Goal: Information Seeking & Learning: Learn about a topic

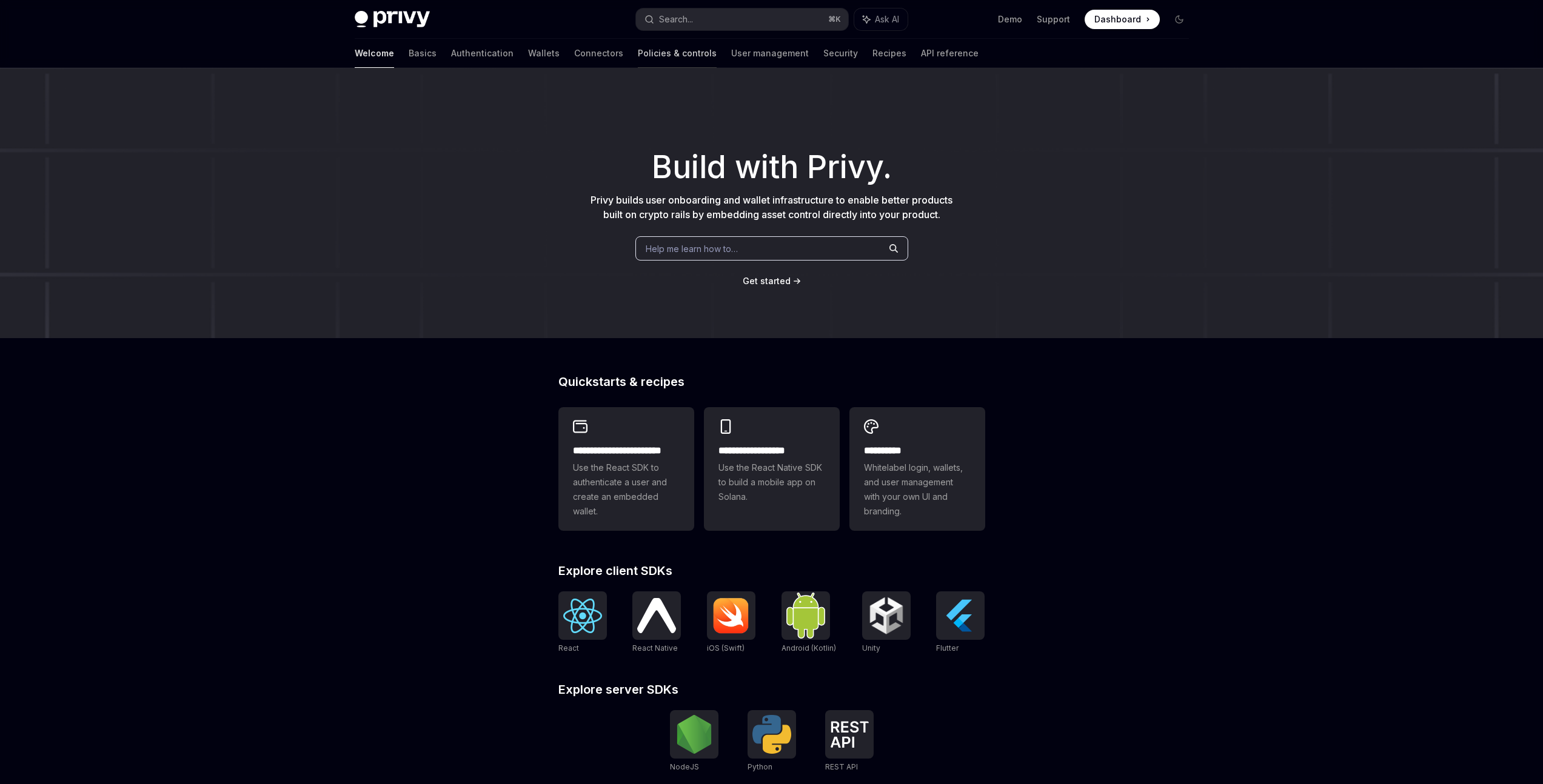
click at [637, 56] on link "Policies & controls" at bounding box center [677, 53] width 79 height 29
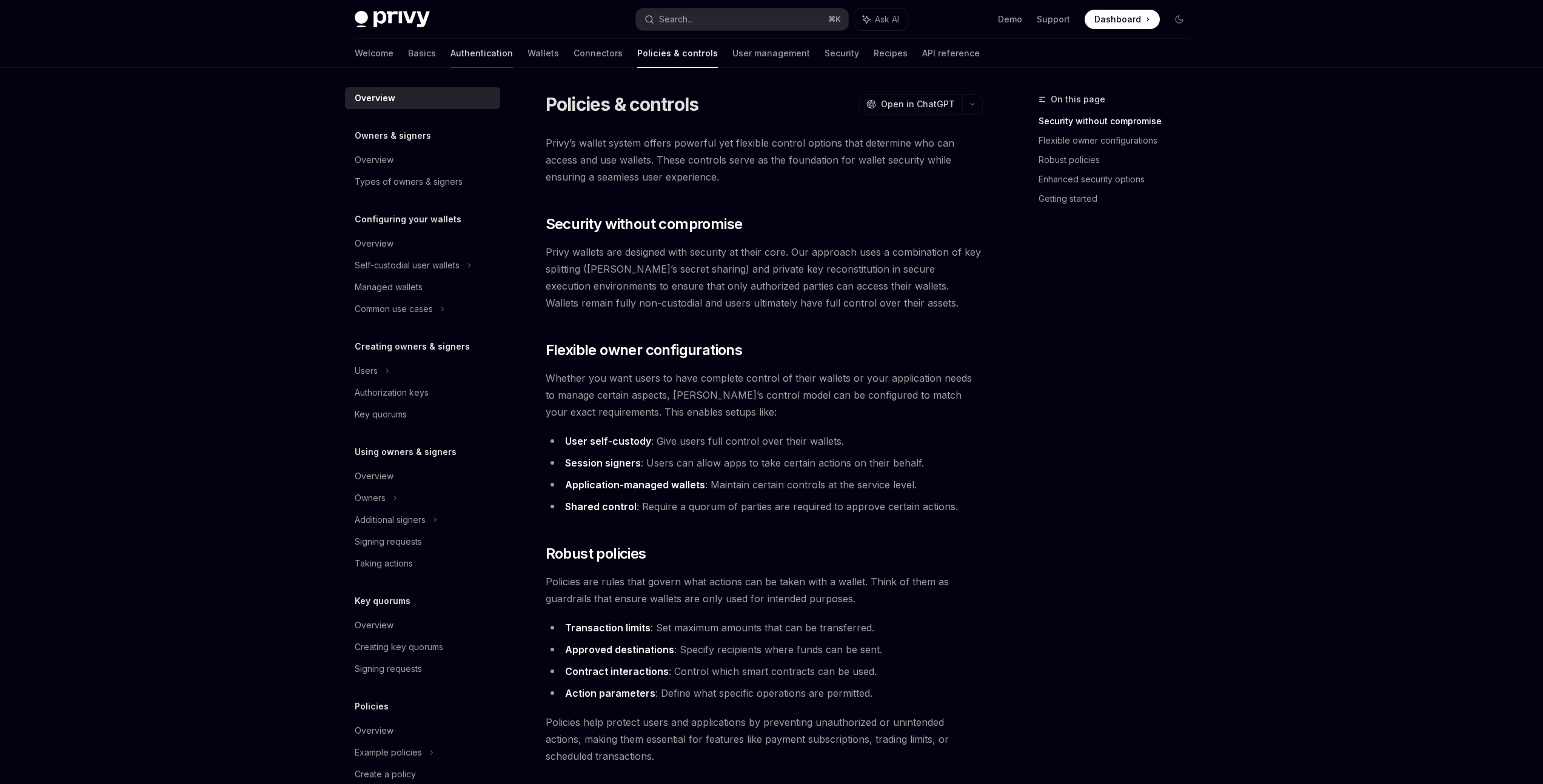
click at [450, 54] on link "Authentication" at bounding box center [482, 53] width 62 height 29
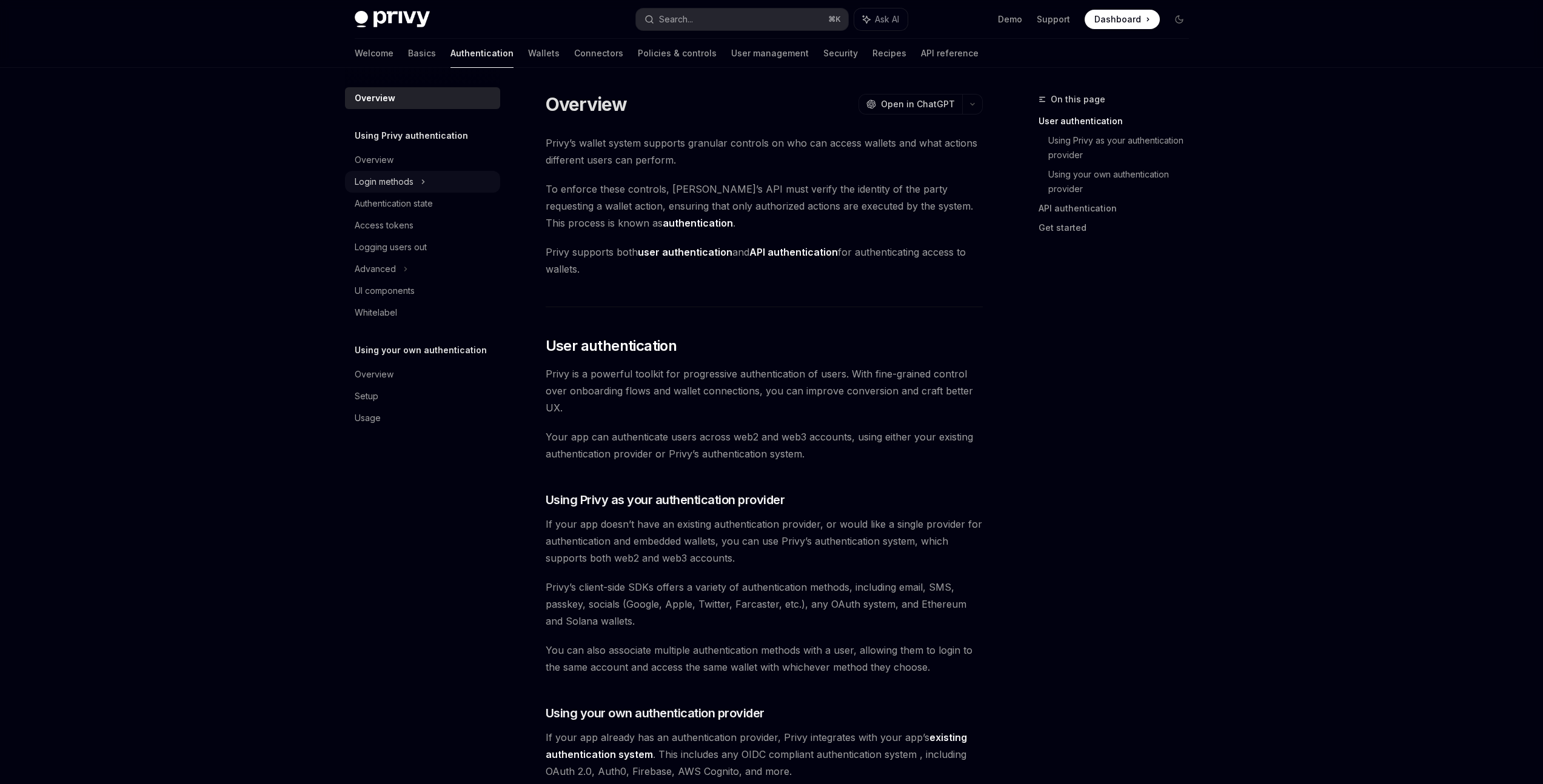
click at [412, 183] on div "Login methods" at bounding box center [384, 181] width 59 height 15
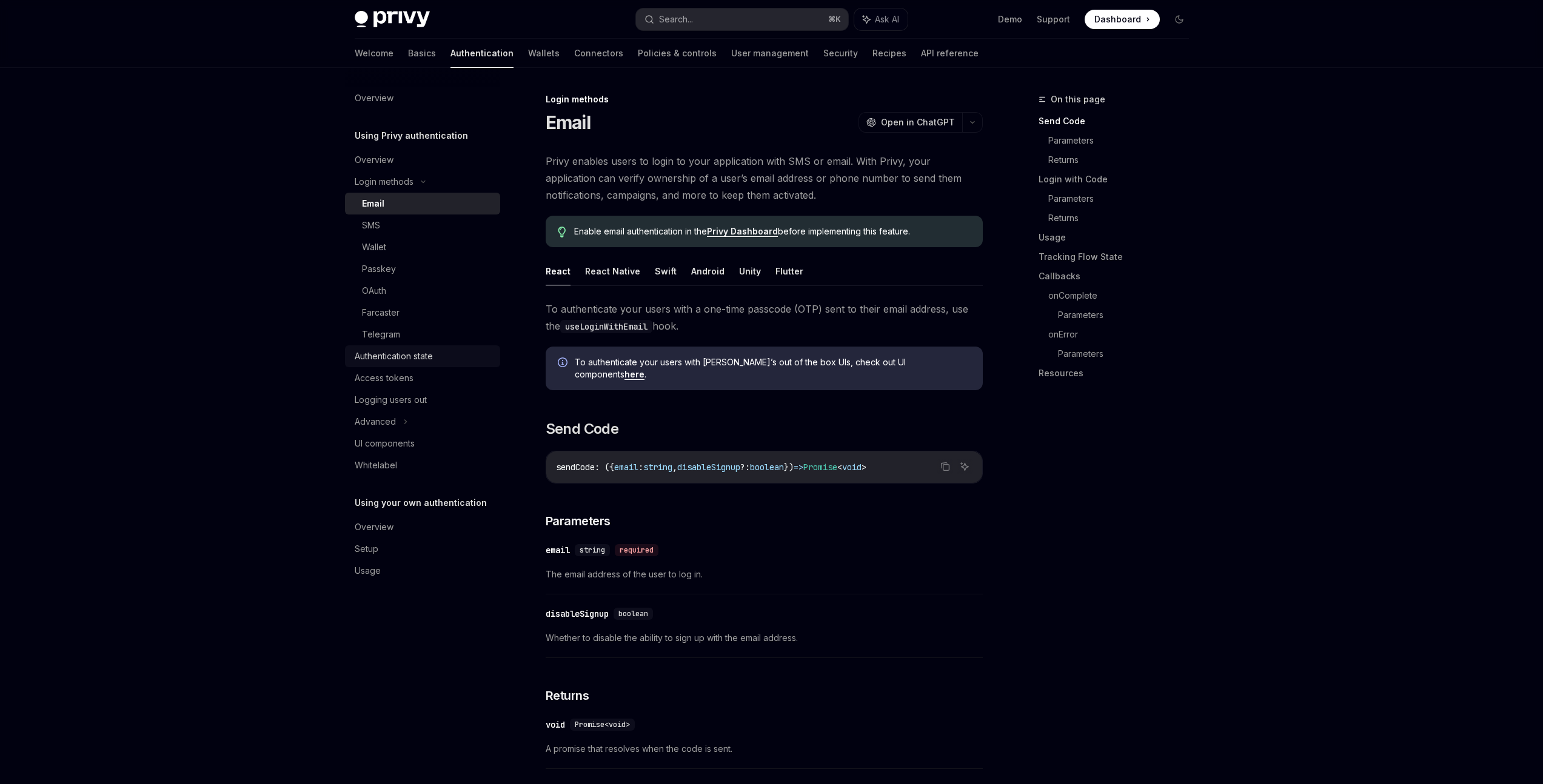
click at [468, 351] on div "Authentication state" at bounding box center [423, 356] width 138 height 15
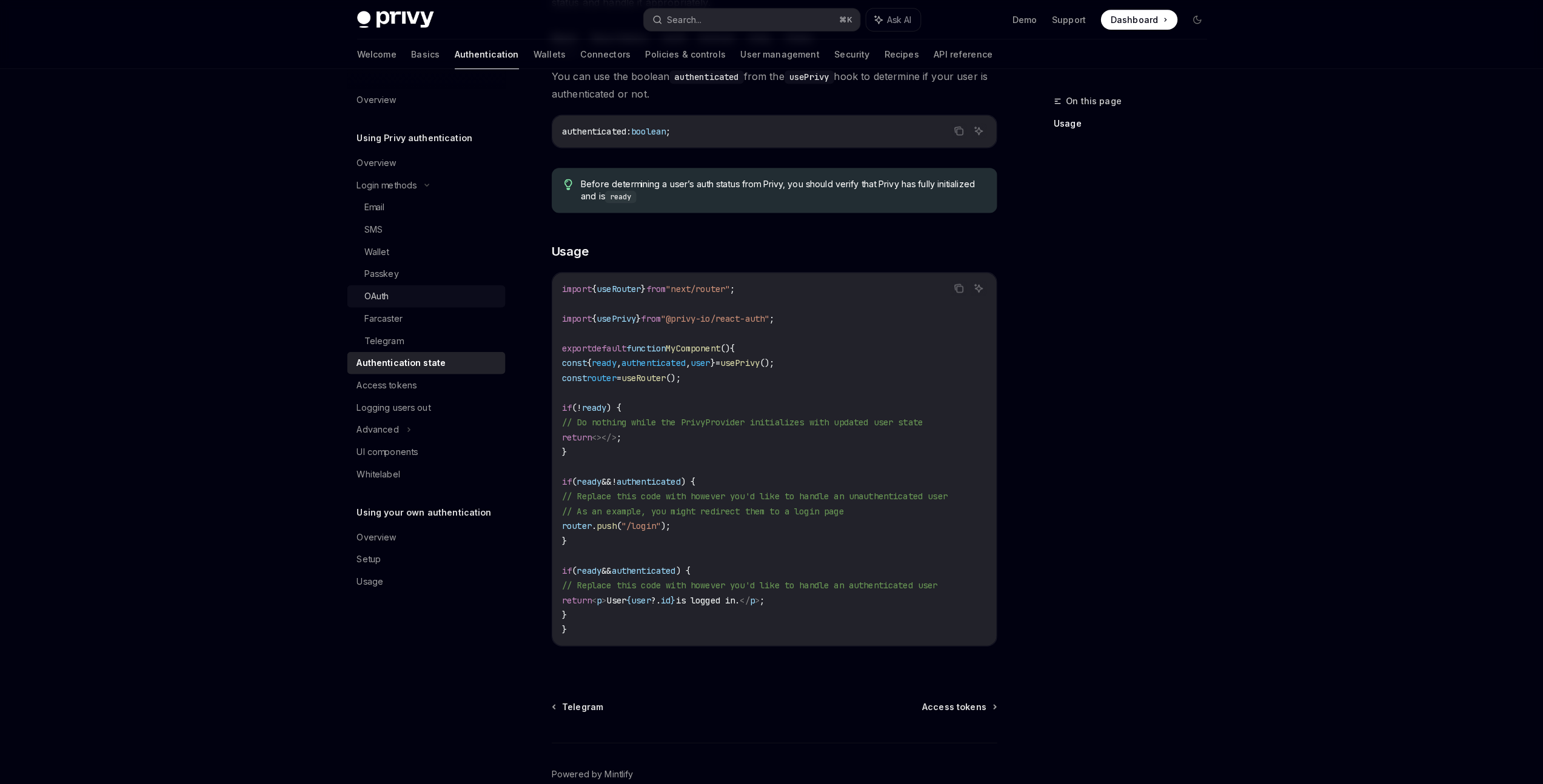
scroll to position [186, 0]
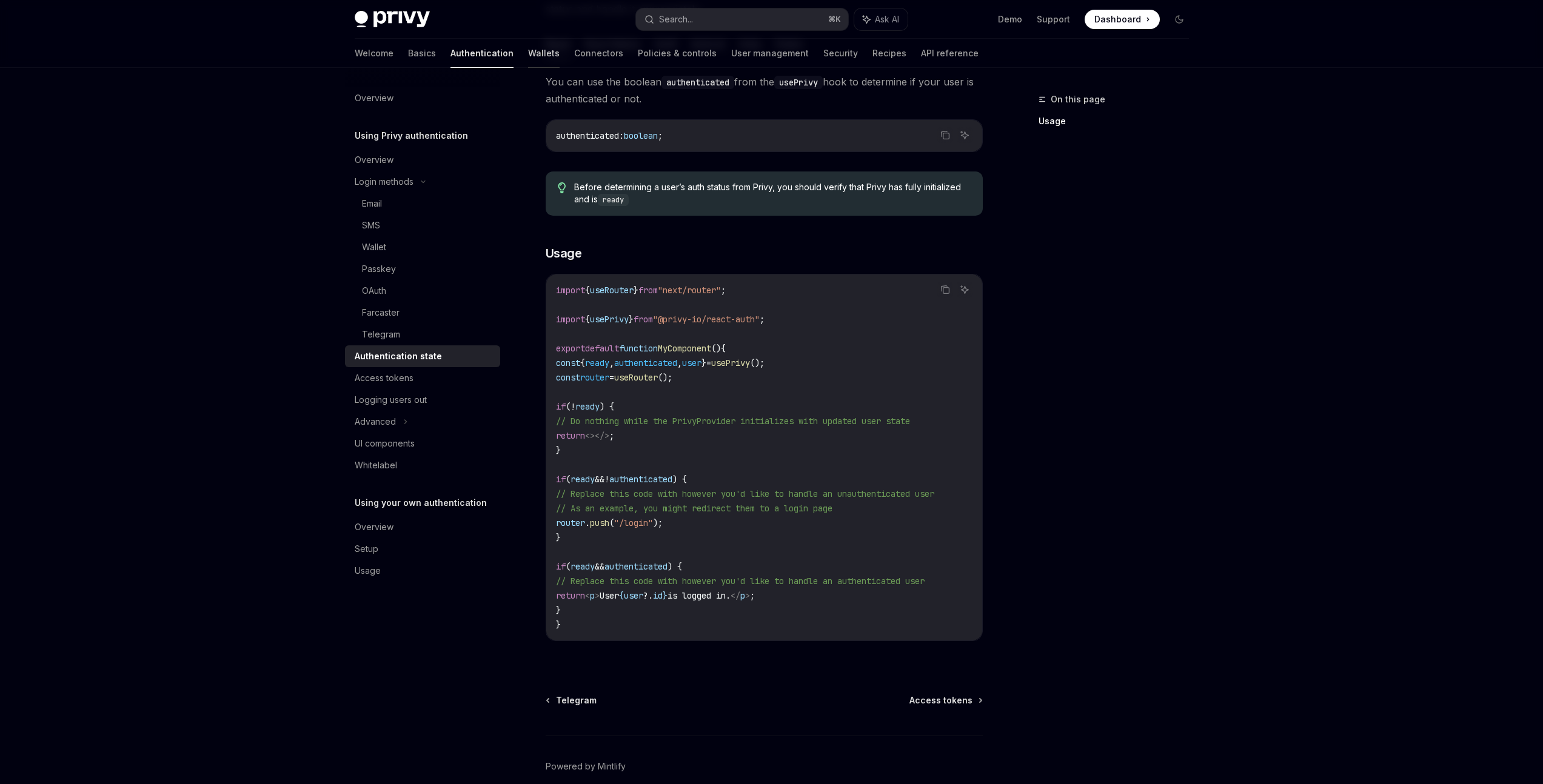
click at [528, 51] on link "Wallets" at bounding box center [543, 53] width 31 height 29
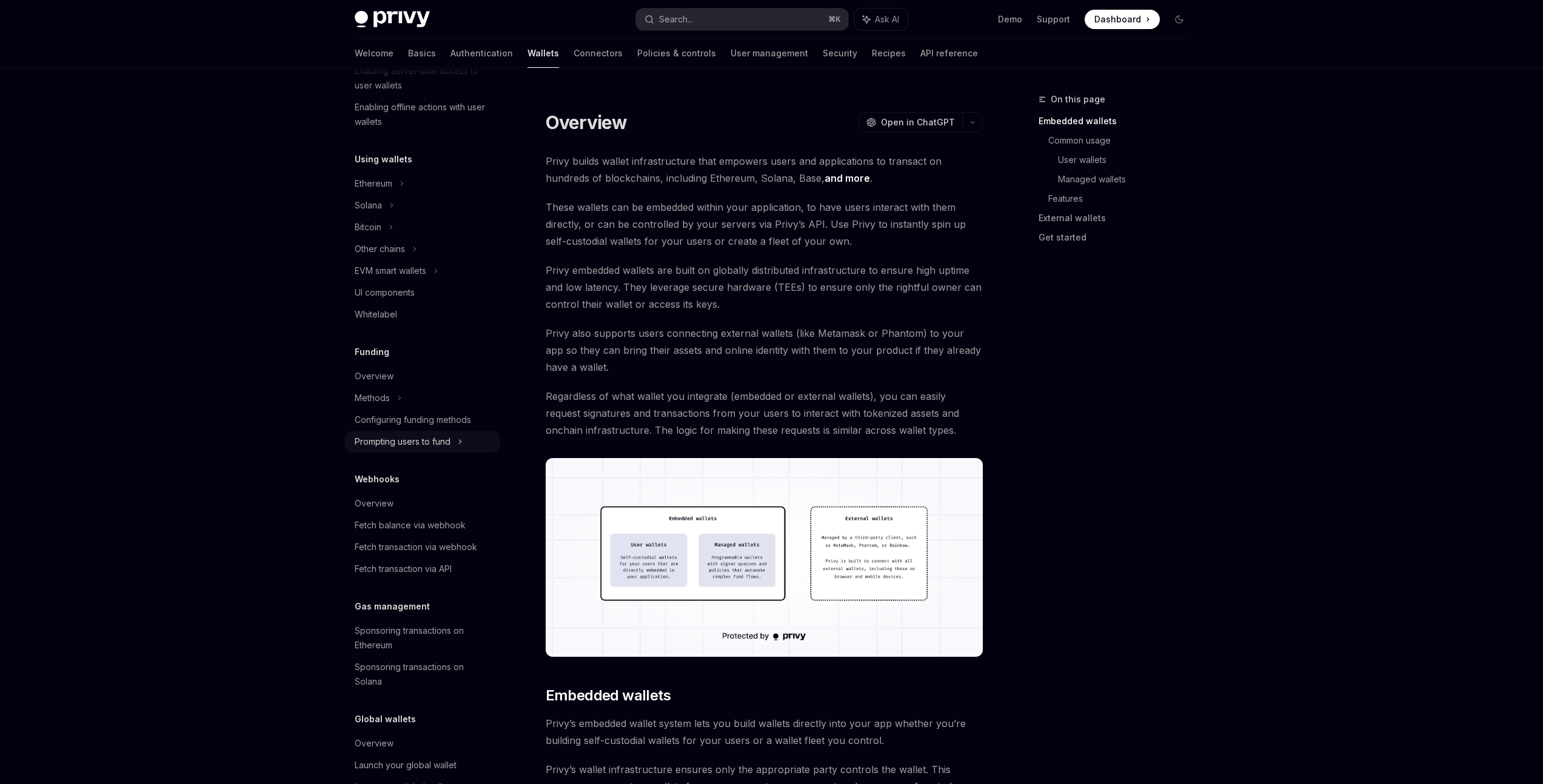
scroll to position [223, 0]
click at [442, 264] on div "EVM smart wallets" at bounding box center [423, 274] width 155 height 21
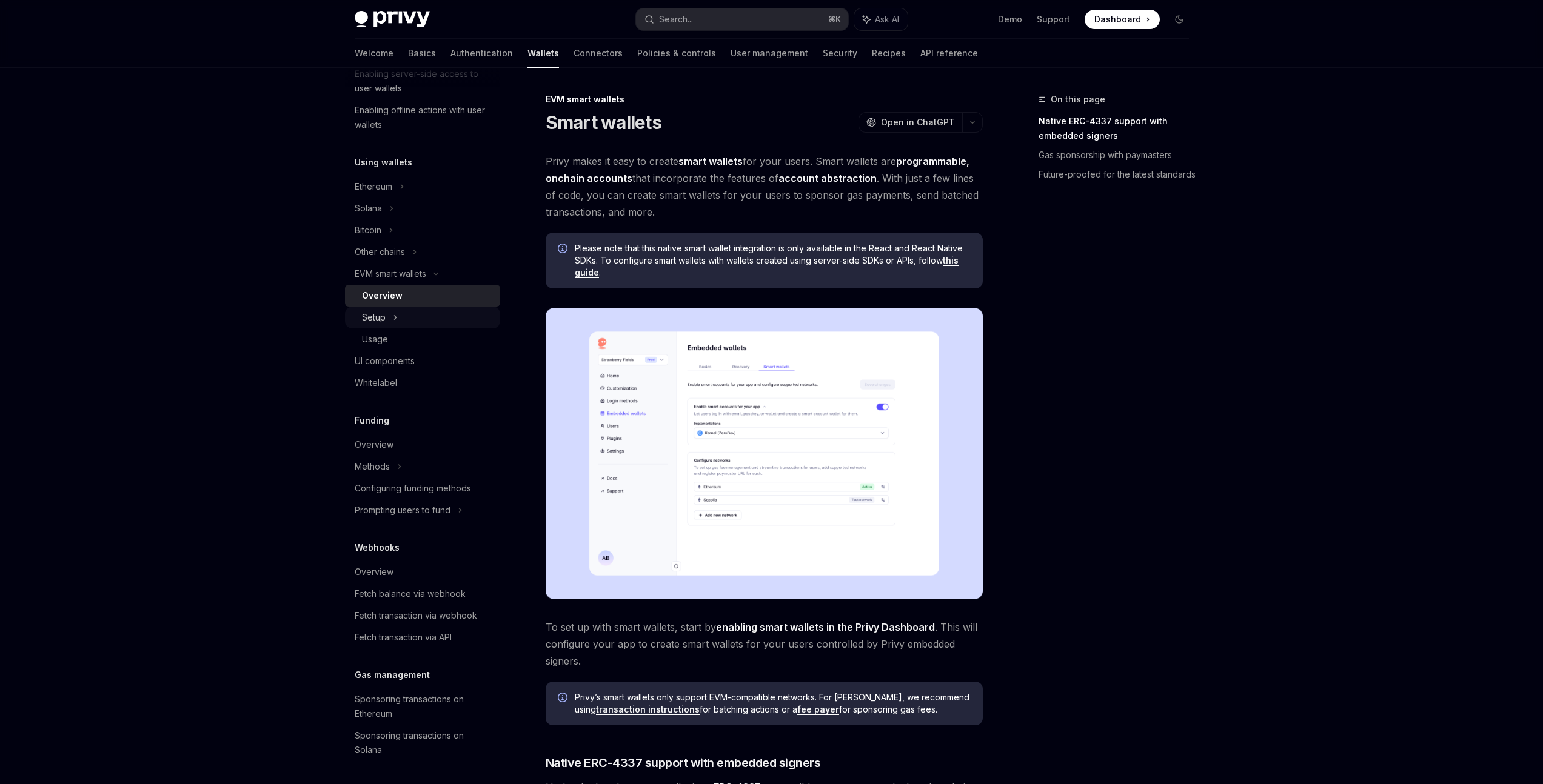
click at [432, 323] on div "Setup" at bounding box center [423, 317] width 155 height 21
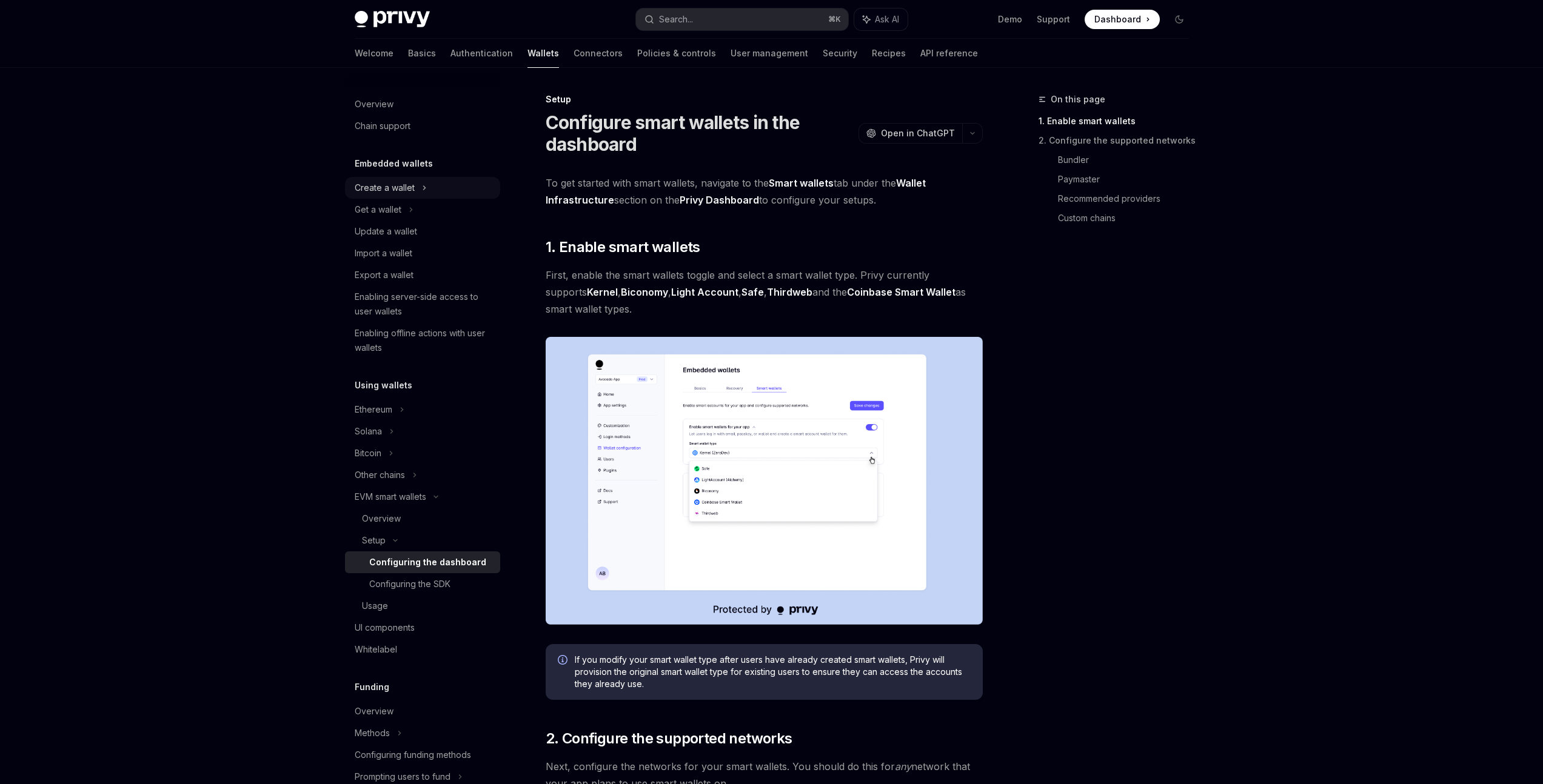
click at [433, 181] on div "Create a wallet" at bounding box center [423, 187] width 155 height 21
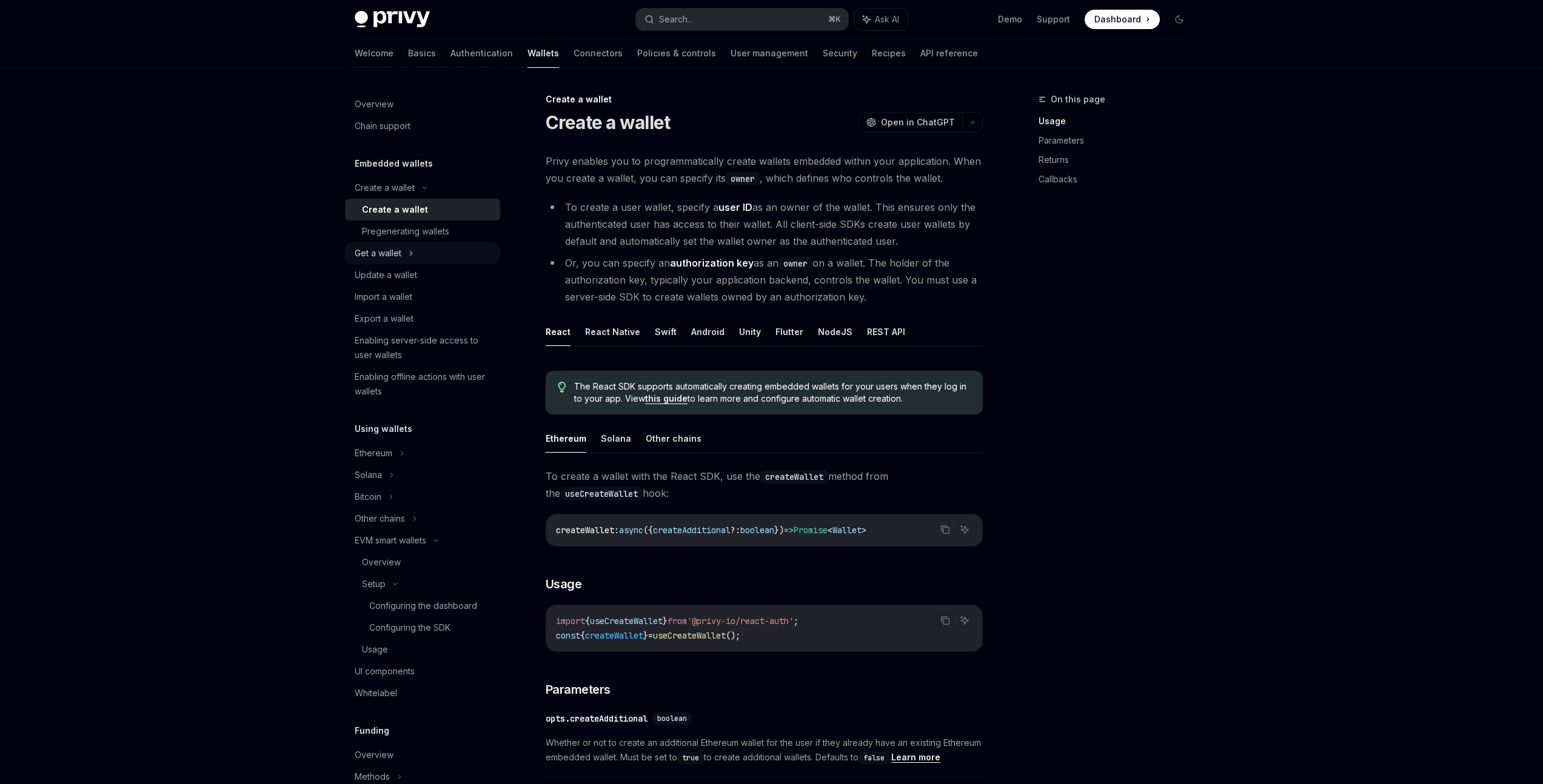
click at [452, 259] on div "Get a wallet" at bounding box center [423, 253] width 155 height 21
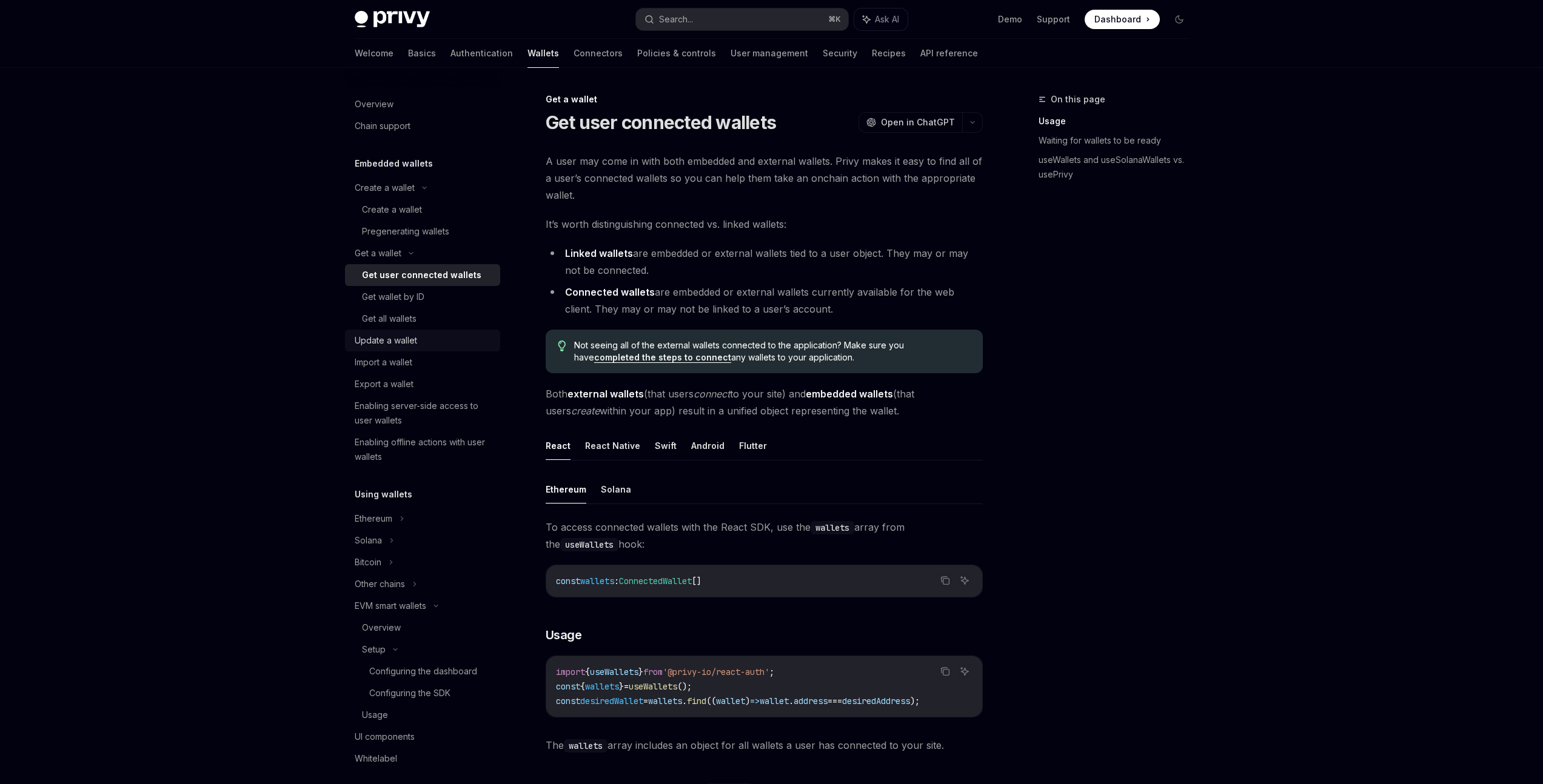
click at [464, 350] on link "Update a wallet" at bounding box center [423, 340] width 155 height 21
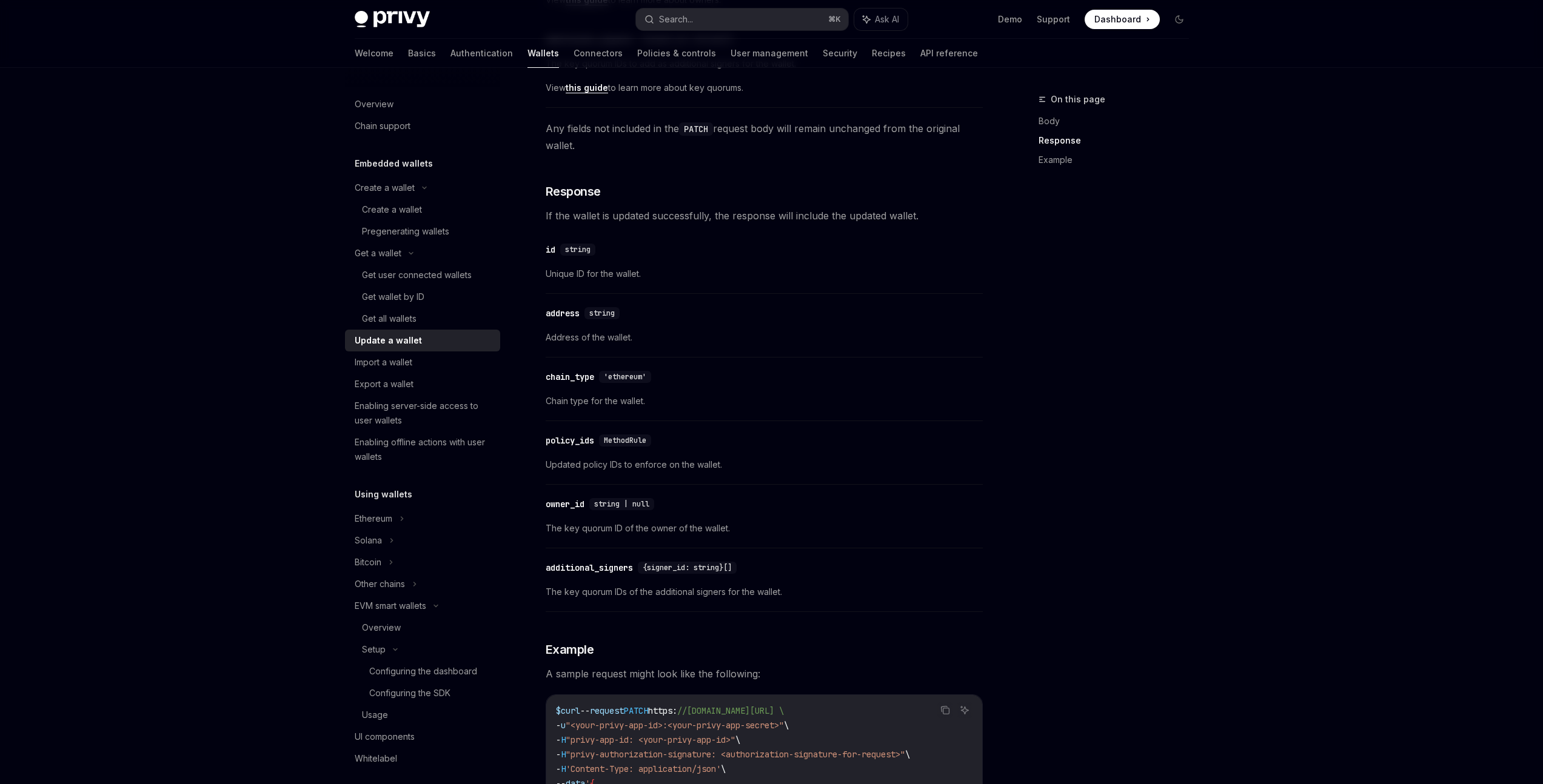
scroll to position [523, 0]
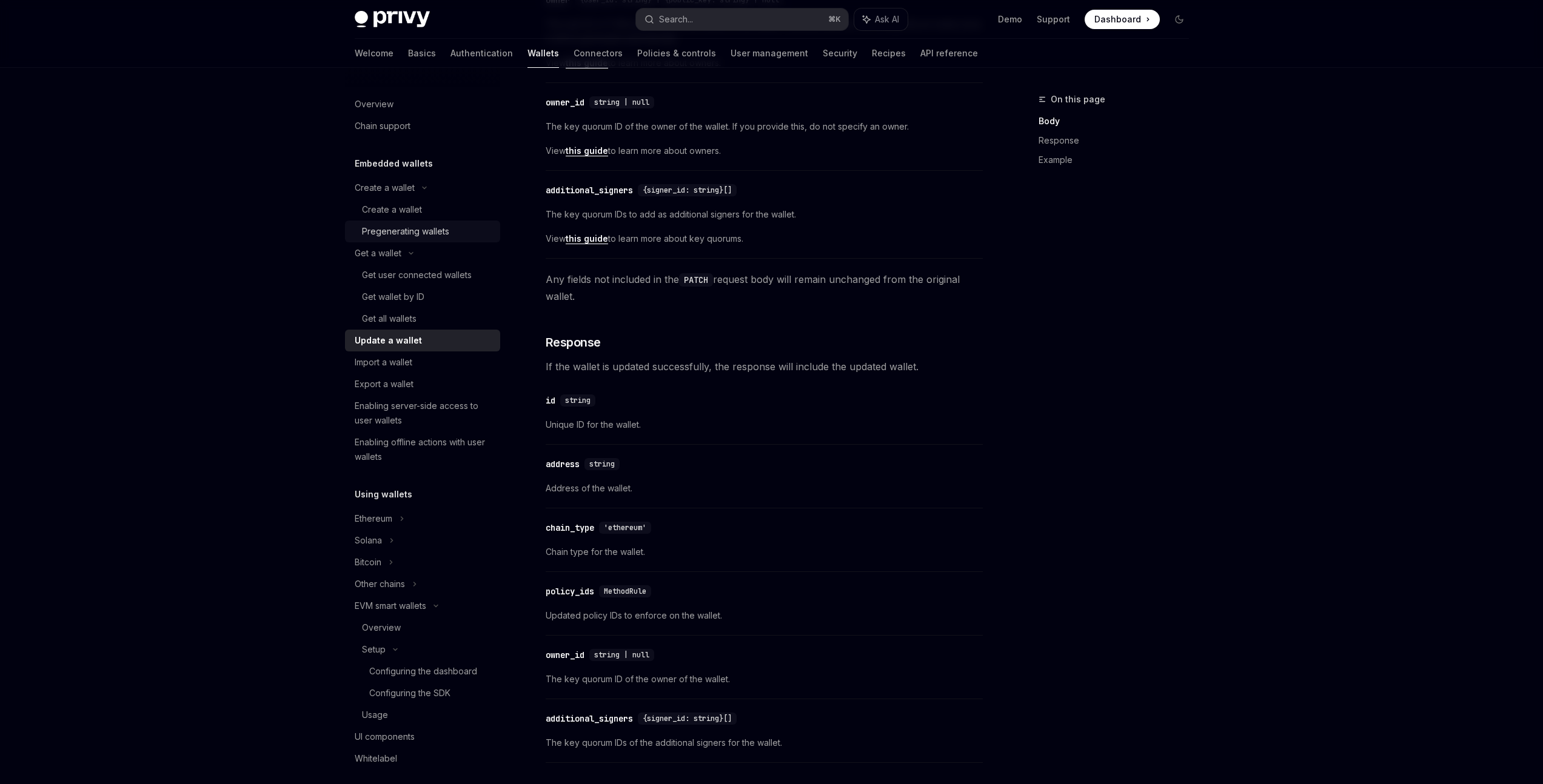
click at [436, 230] on div "Pregenerating wallets" at bounding box center [405, 231] width 87 height 15
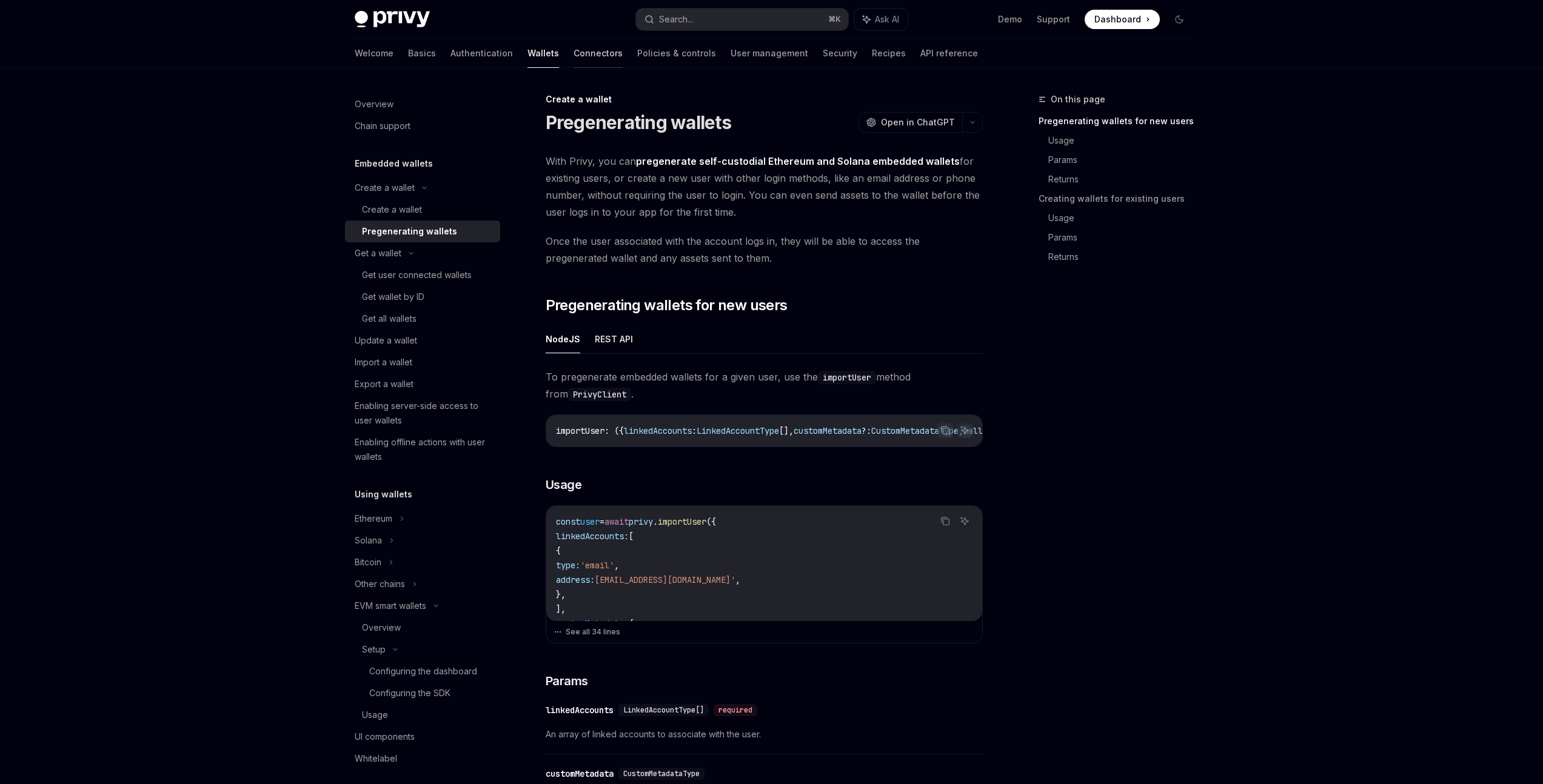
click at [574, 60] on link "Connectors" at bounding box center [598, 53] width 49 height 29
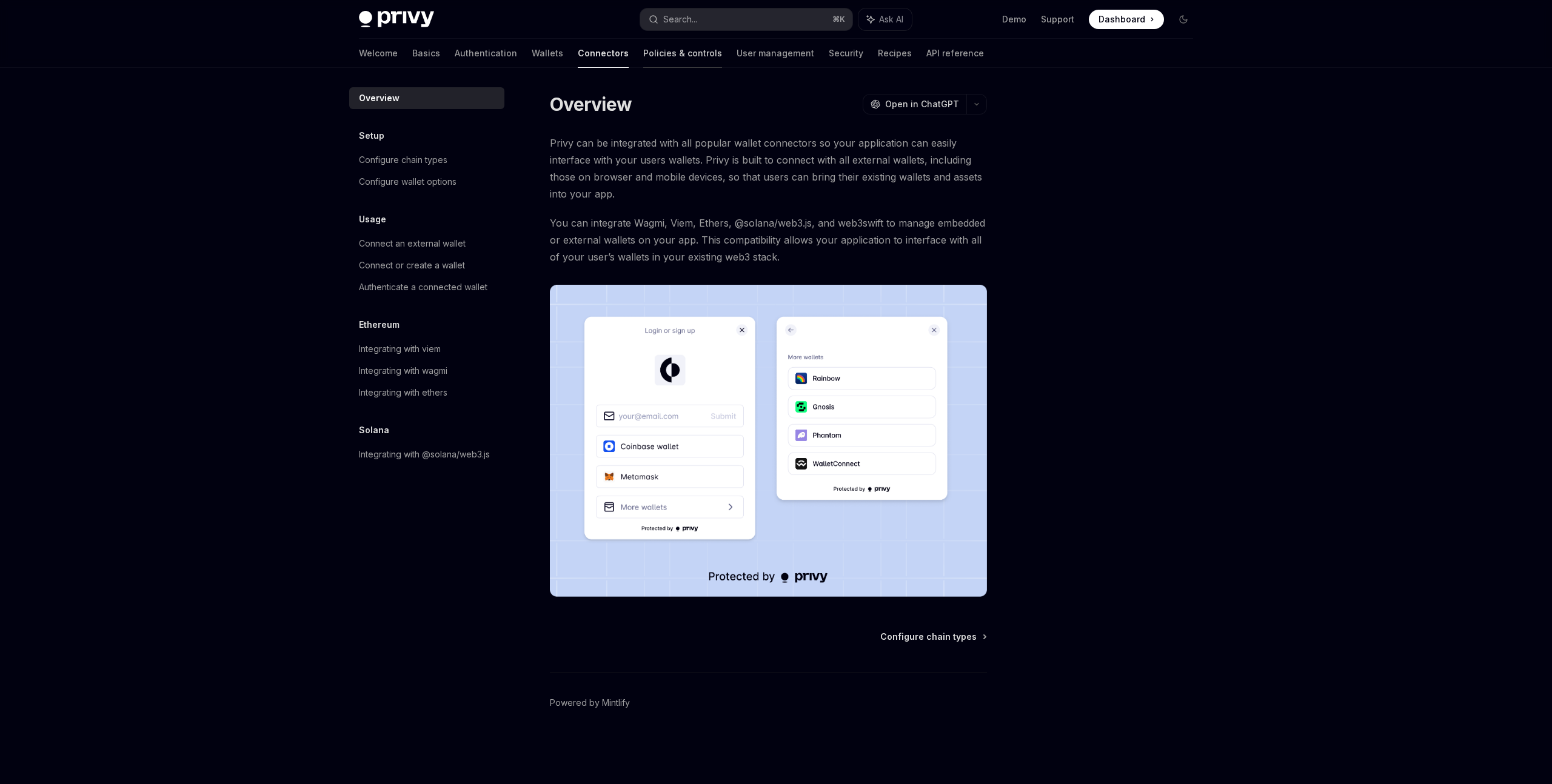
click at [646, 49] on link "Policies & controls" at bounding box center [682, 53] width 79 height 29
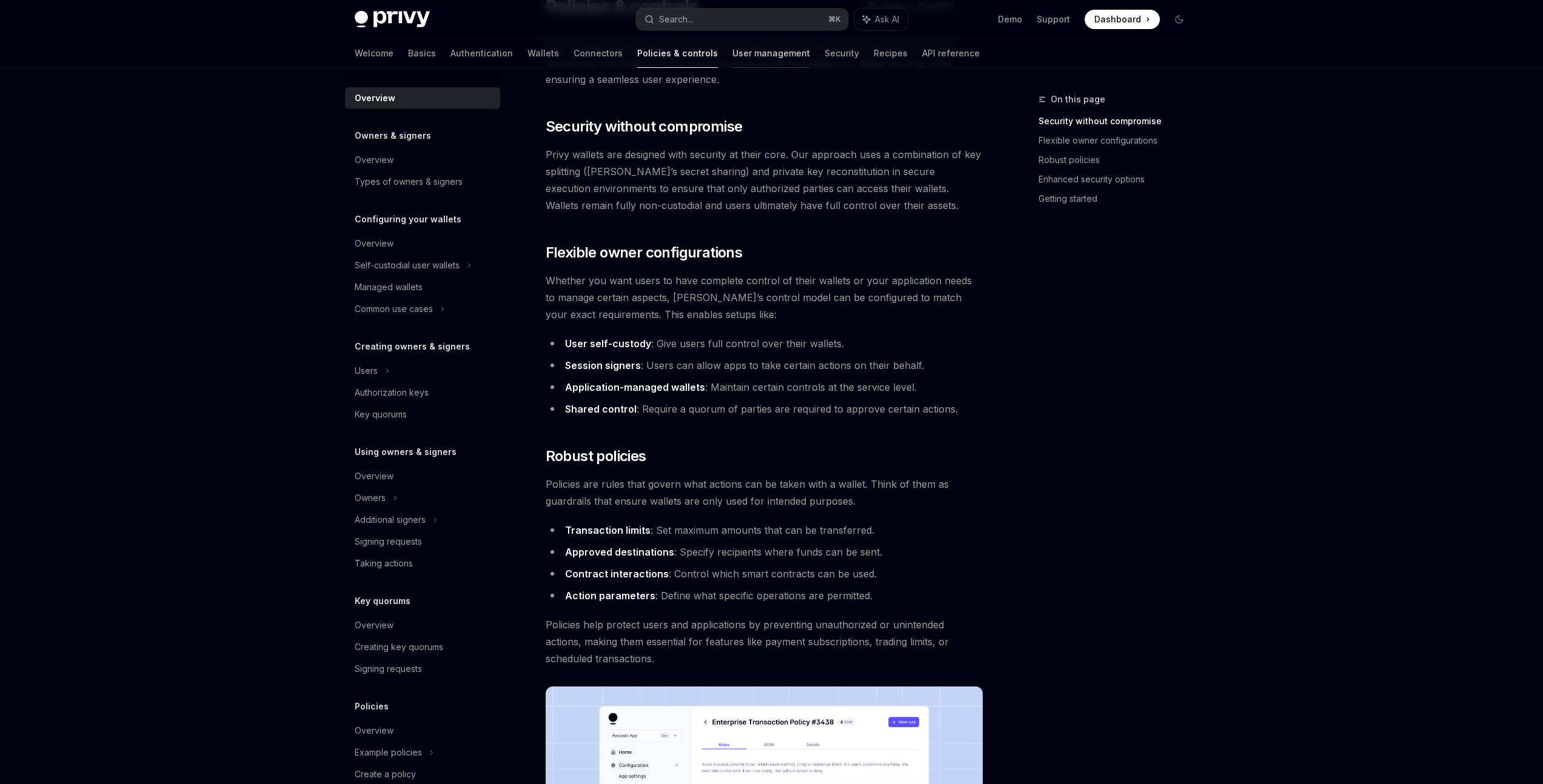
click at [732, 60] on link "User management" at bounding box center [771, 53] width 78 height 29
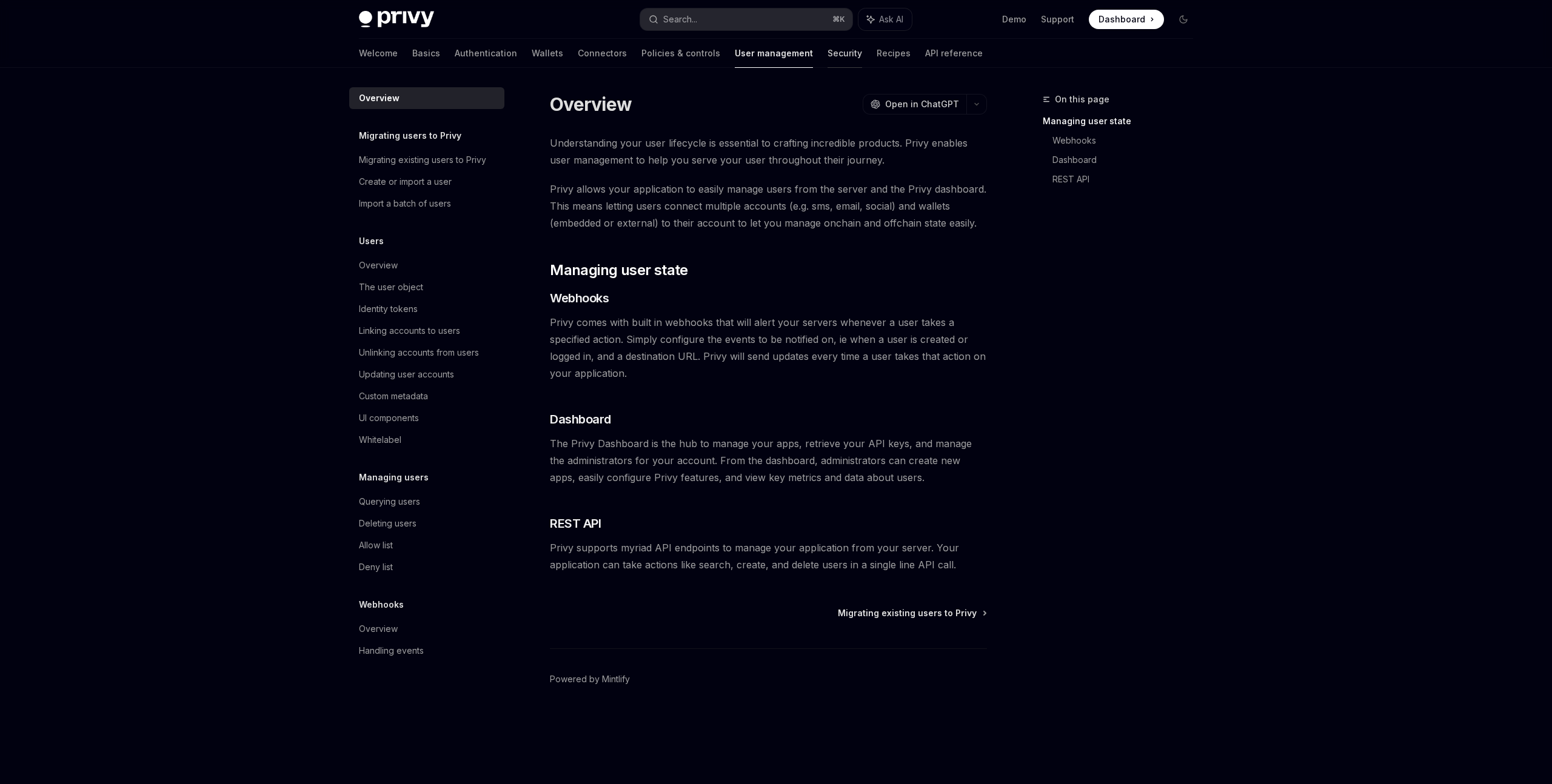
click at [827, 60] on link "Security" at bounding box center [845, 53] width 35 height 29
type textarea "*"
